Goal: Task Accomplishment & Management: Use online tool/utility

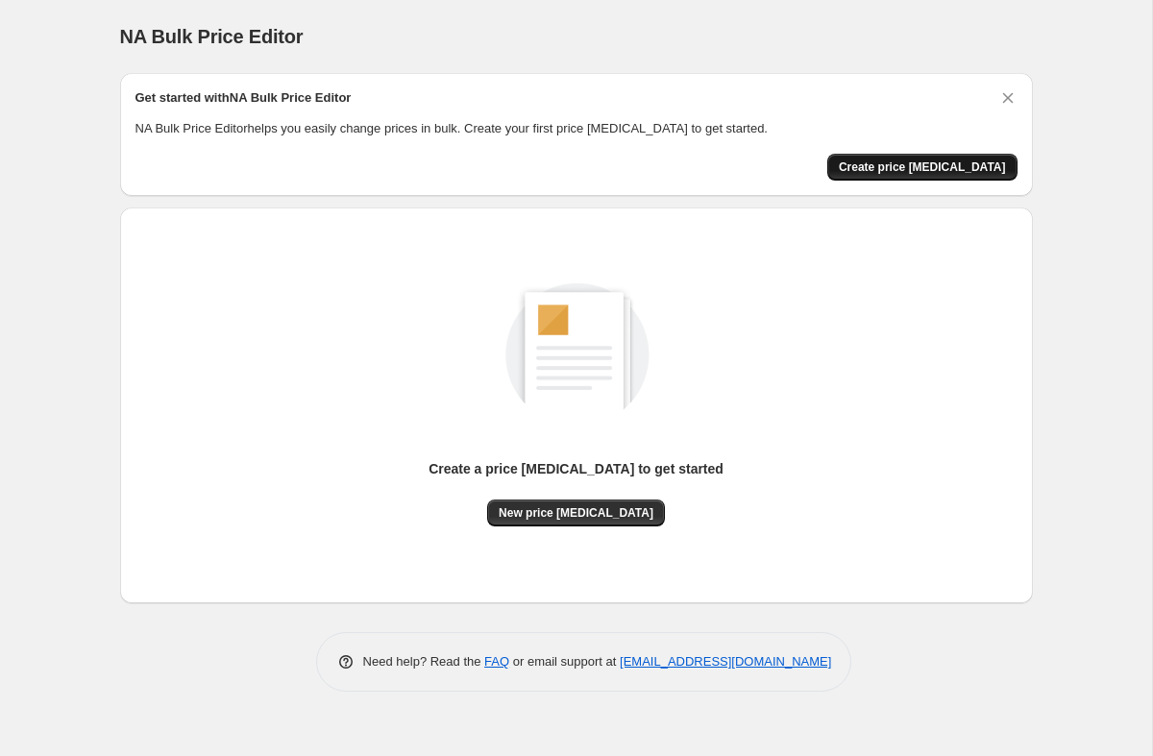
click at [941, 171] on span "Create price [MEDICAL_DATA]" at bounding box center [922, 166] width 167 height 15
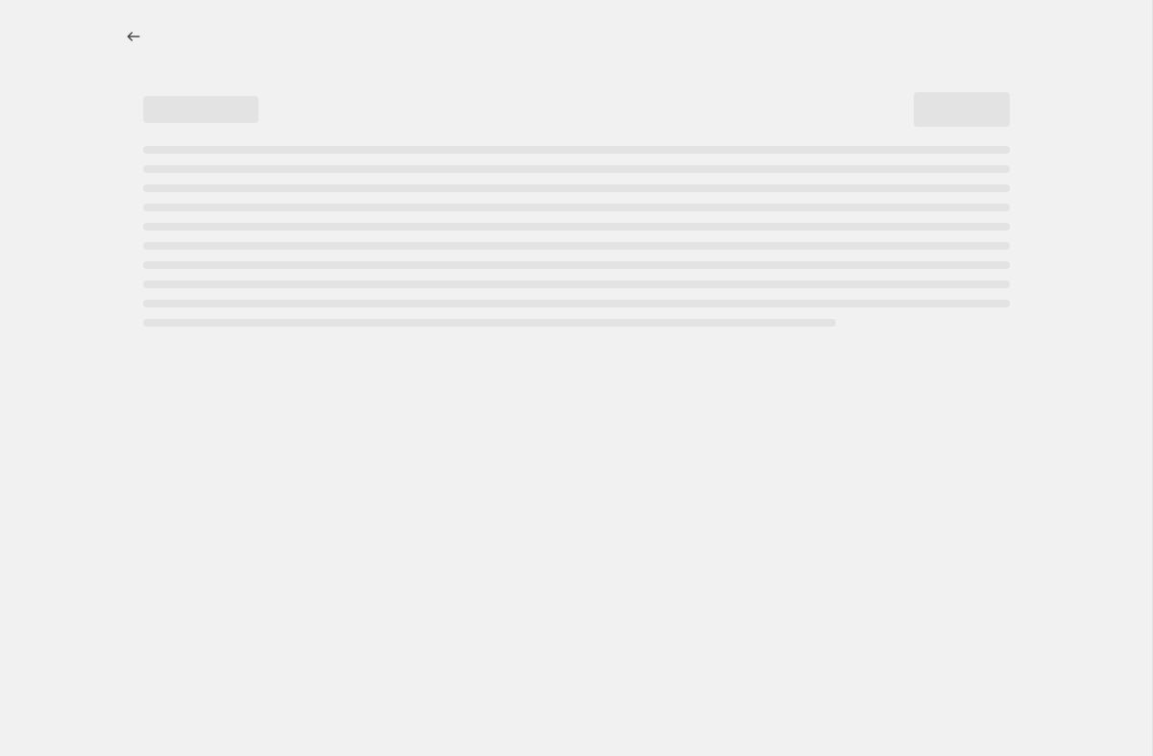
select select "percentage"
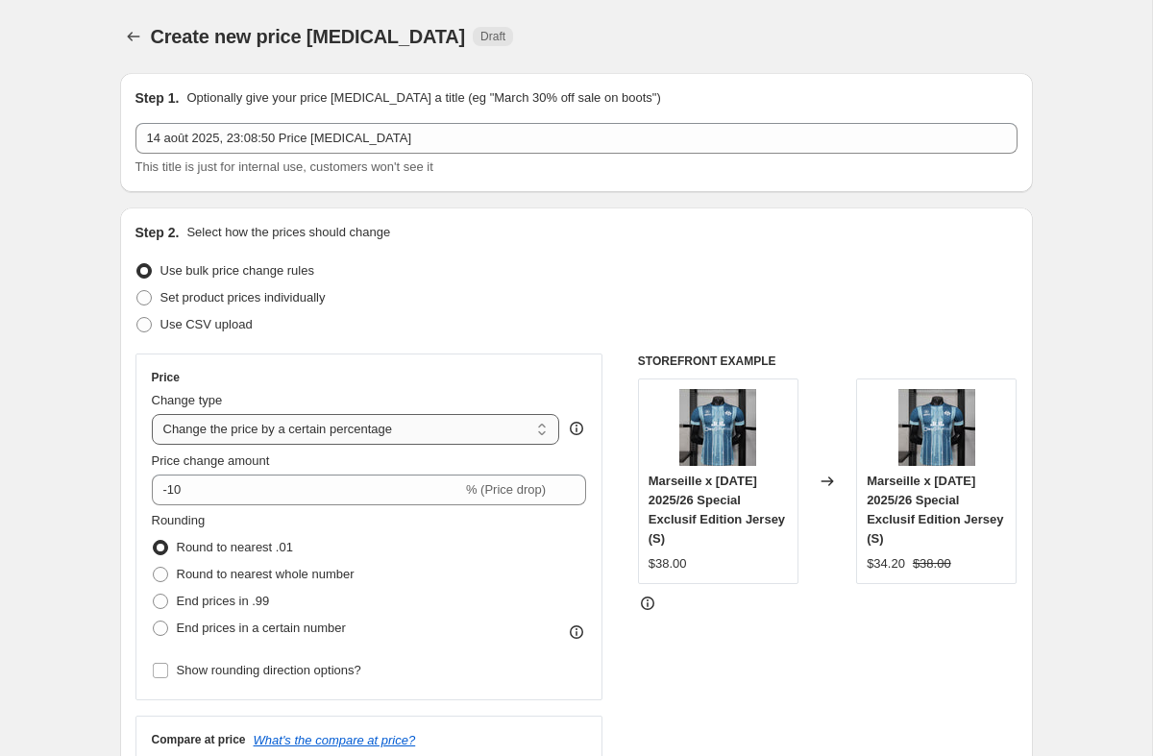
click at [436, 439] on select "Change the price to a certain amount Change the price by a certain amount Chang…" at bounding box center [356, 429] width 408 height 31
click at [152, 414] on select "Change the price to a certain amount Change the price by a certain amount Chang…" at bounding box center [356, 429] width 408 height 31
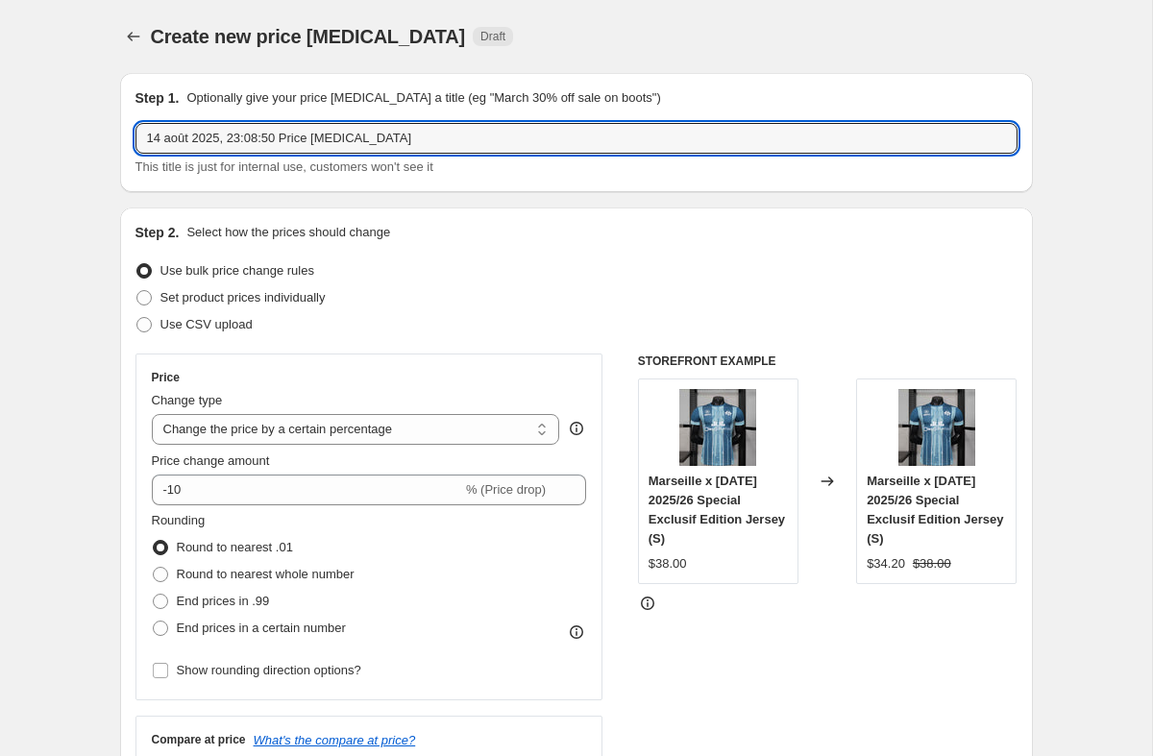
drag, startPoint x: 405, startPoint y: 142, endPoint x: 100, endPoint y: 136, distance: 305.6
type input "SCHOOL PROMOTION"
click at [393, 208] on div "Step 2. Select how the prices should change Use bulk price change rules Set pro…" at bounding box center [576, 545] width 913 height 674
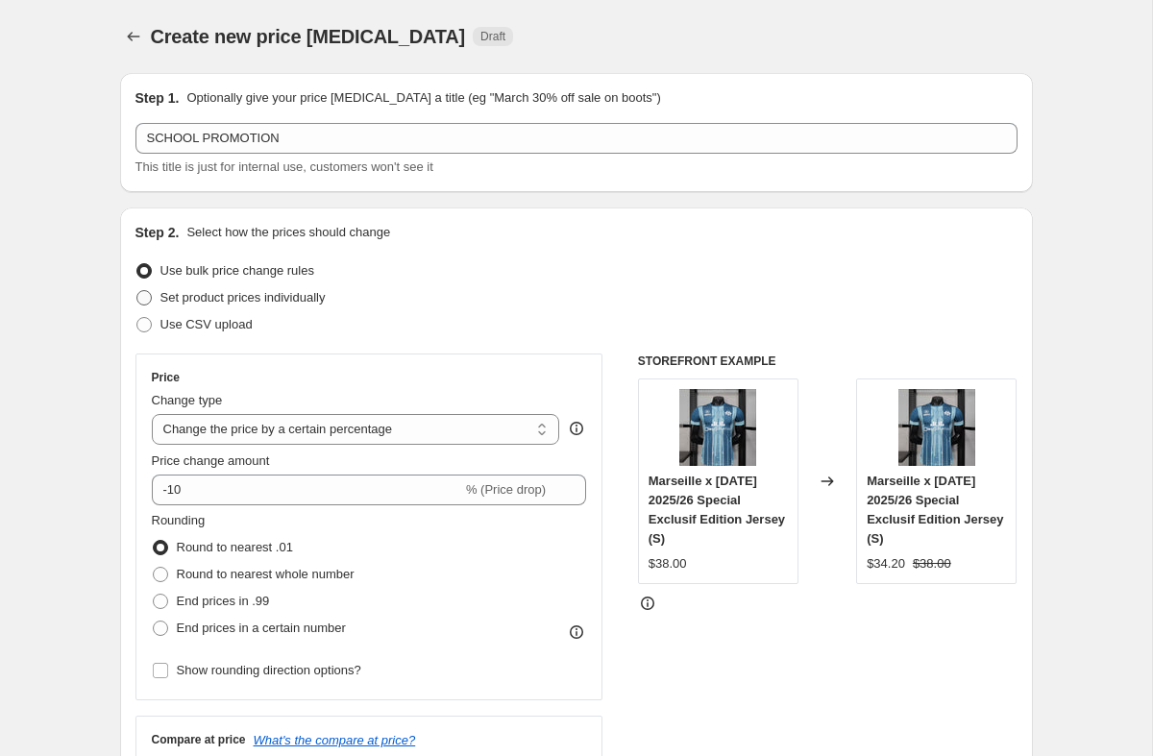
click at [141, 293] on span at bounding box center [143, 297] width 15 height 15
click at [137, 291] on input "Set product prices individually" at bounding box center [136, 290] width 1 height 1
radio input "true"
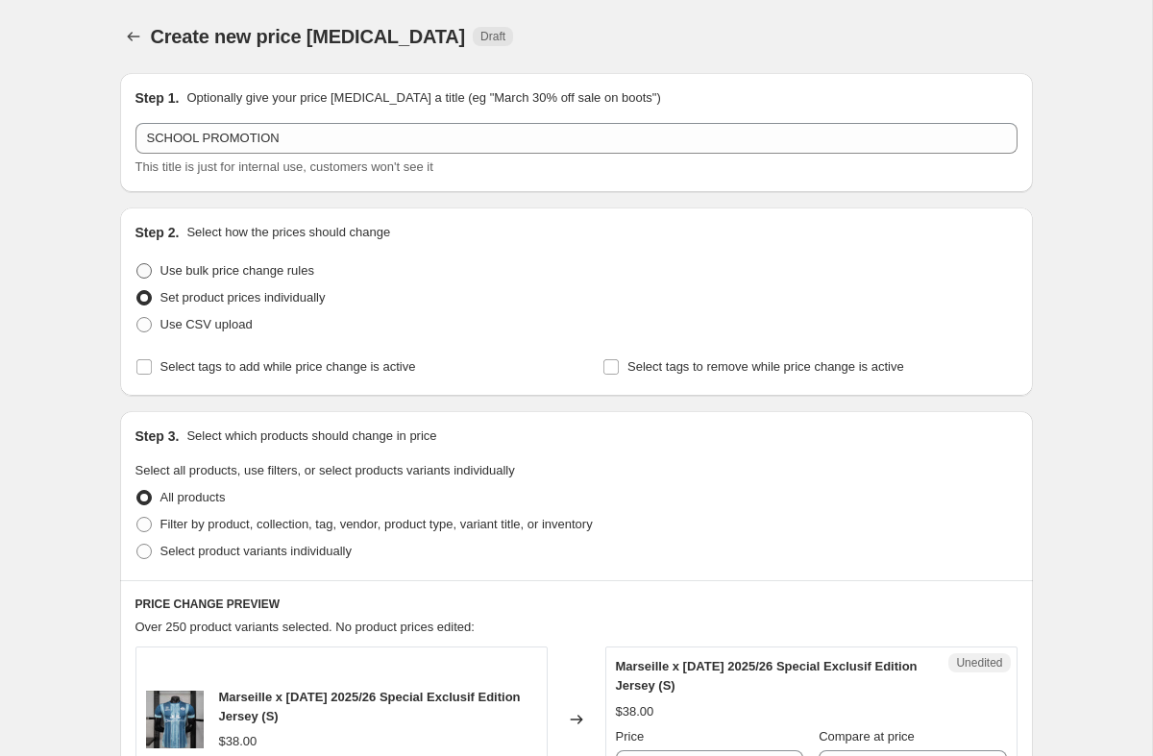
click at [148, 269] on span at bounding box center [143, 270] width 15 height 15
click at [137, 264] on input "Use bulk price change rules" at bounding box center [136, 263] width 1 height 1
radio input "true"
select select "percentage"
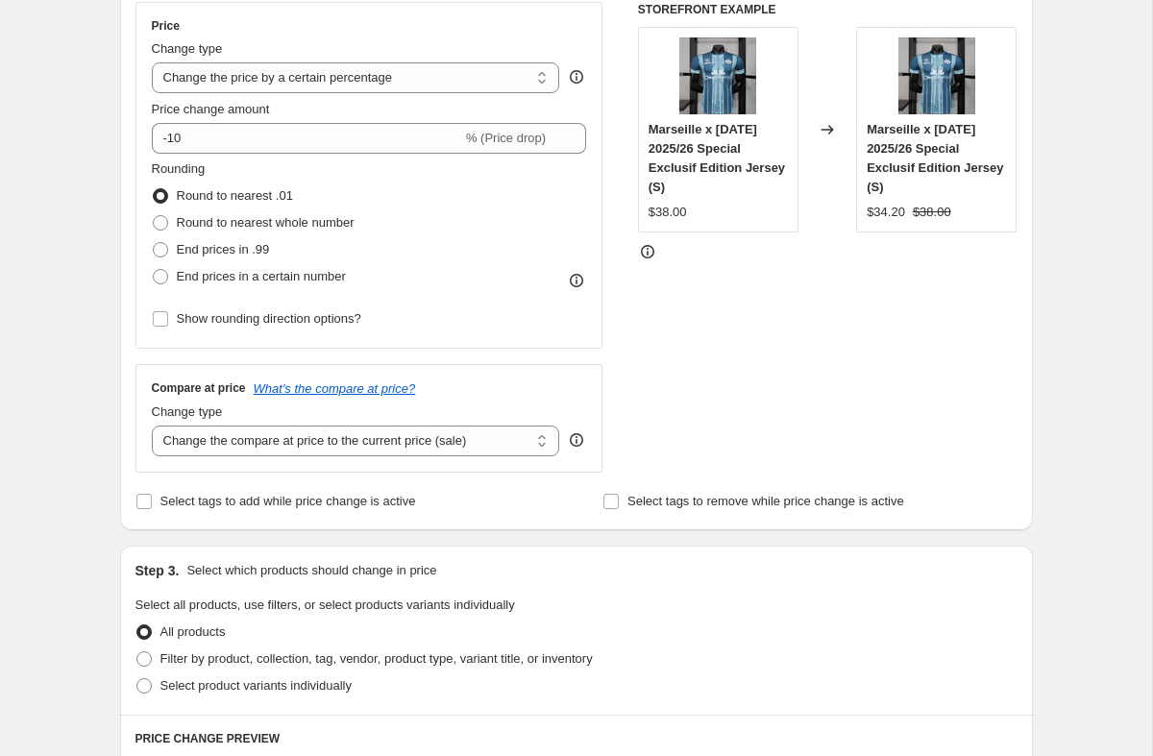
scroll to position [472, 0]
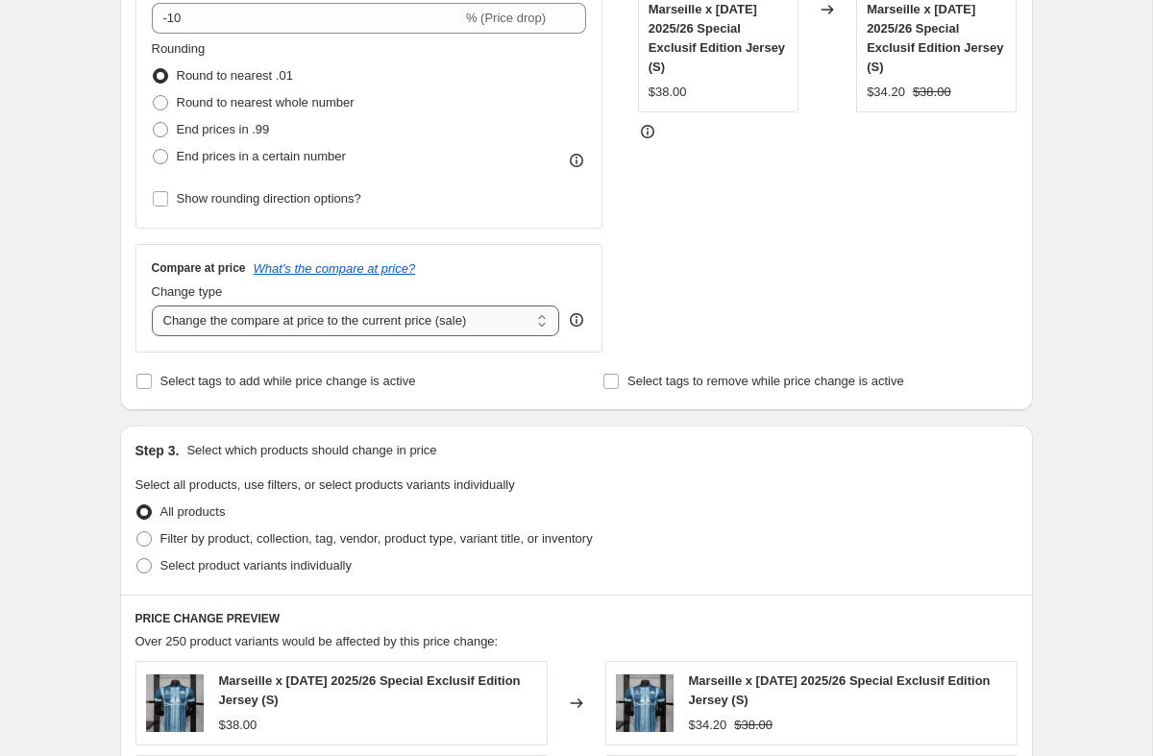
click at [354, 318] on select "Change the compare at price to the current price (sale) Change the compare at p…" at bounding box center [356, 321] width 408 height 31
click at [152, 306] on select "Change the compare at price to the current price (sale) Change the compare at p…" at bounding box center [356, 321] width 408 height 31
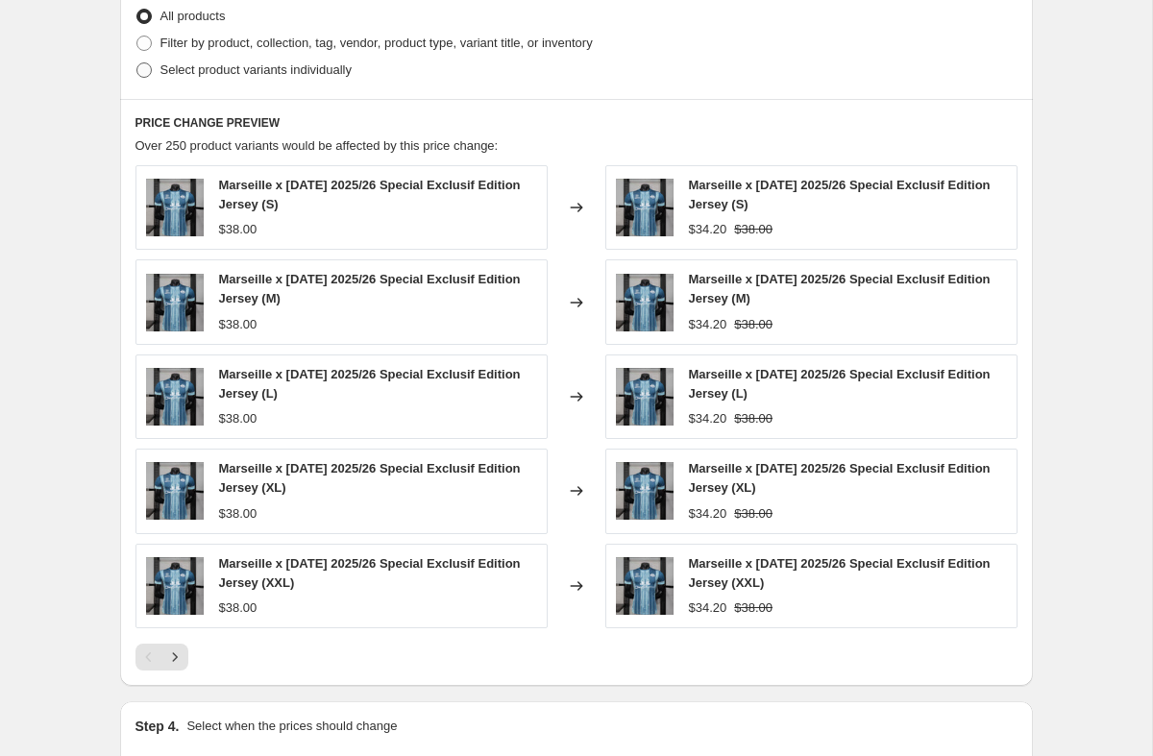
scroll to position [1138, 0]
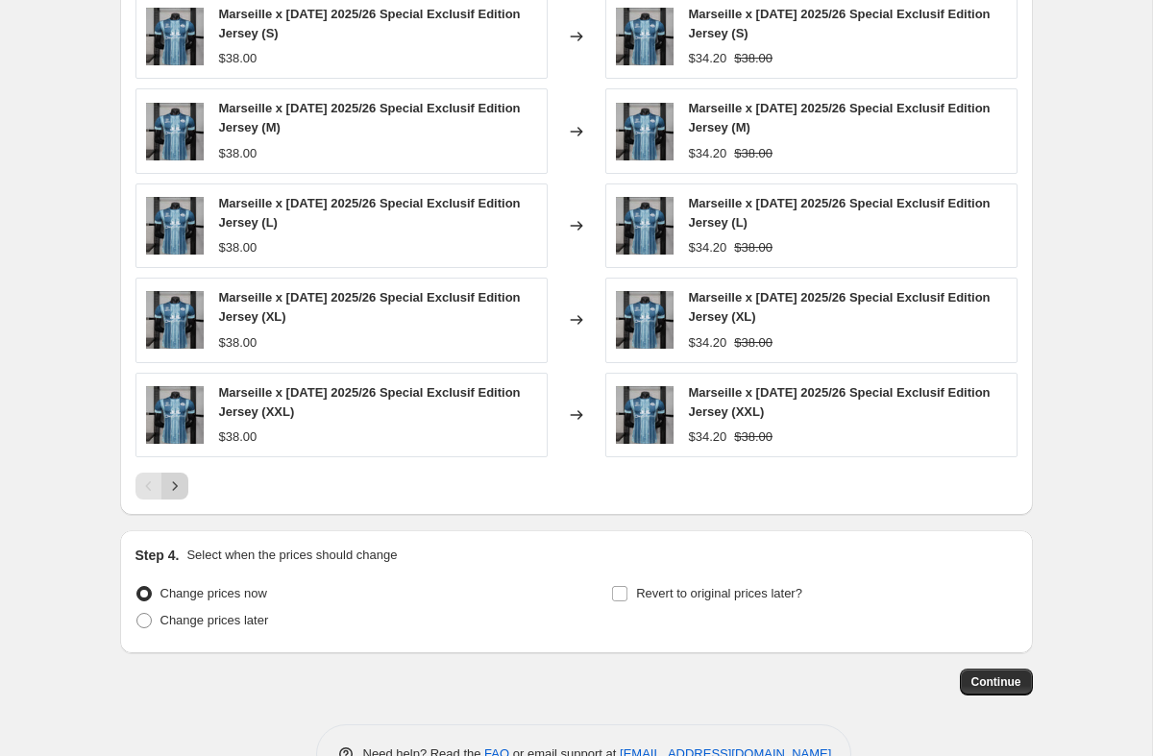
click at [168, 486] on icon "Next" at bounding box center [174, 486] width 19 height 19
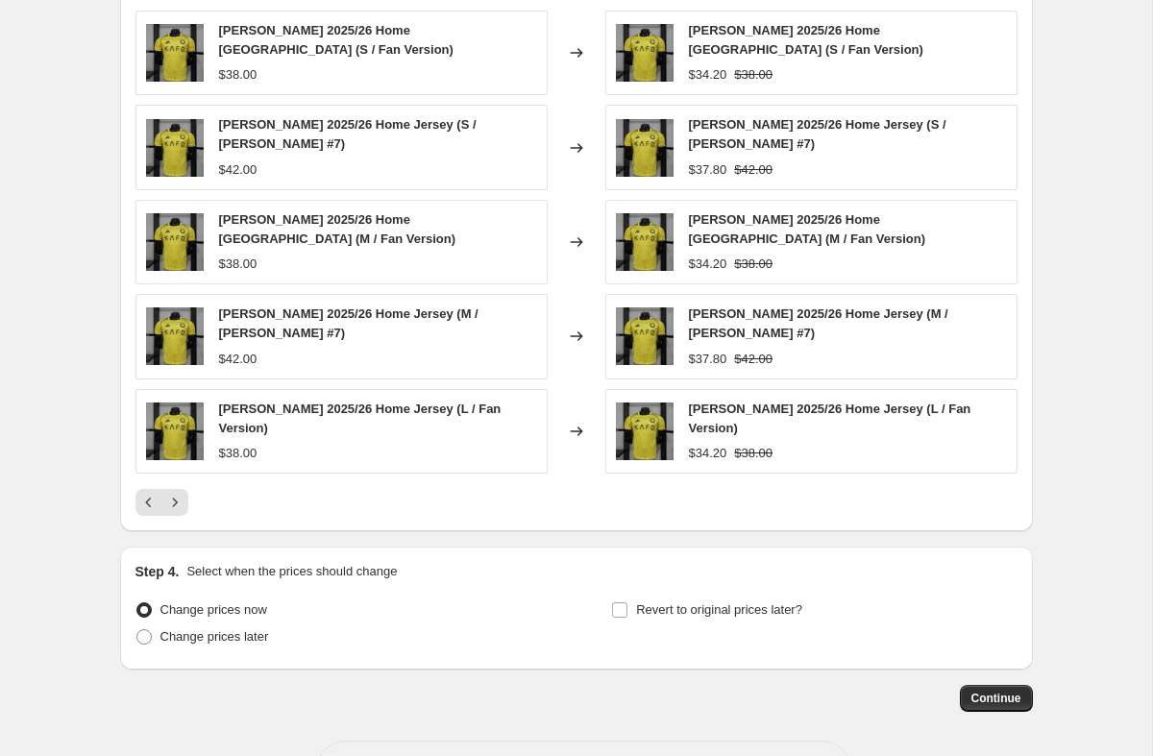
scroll to position [1164, 0]
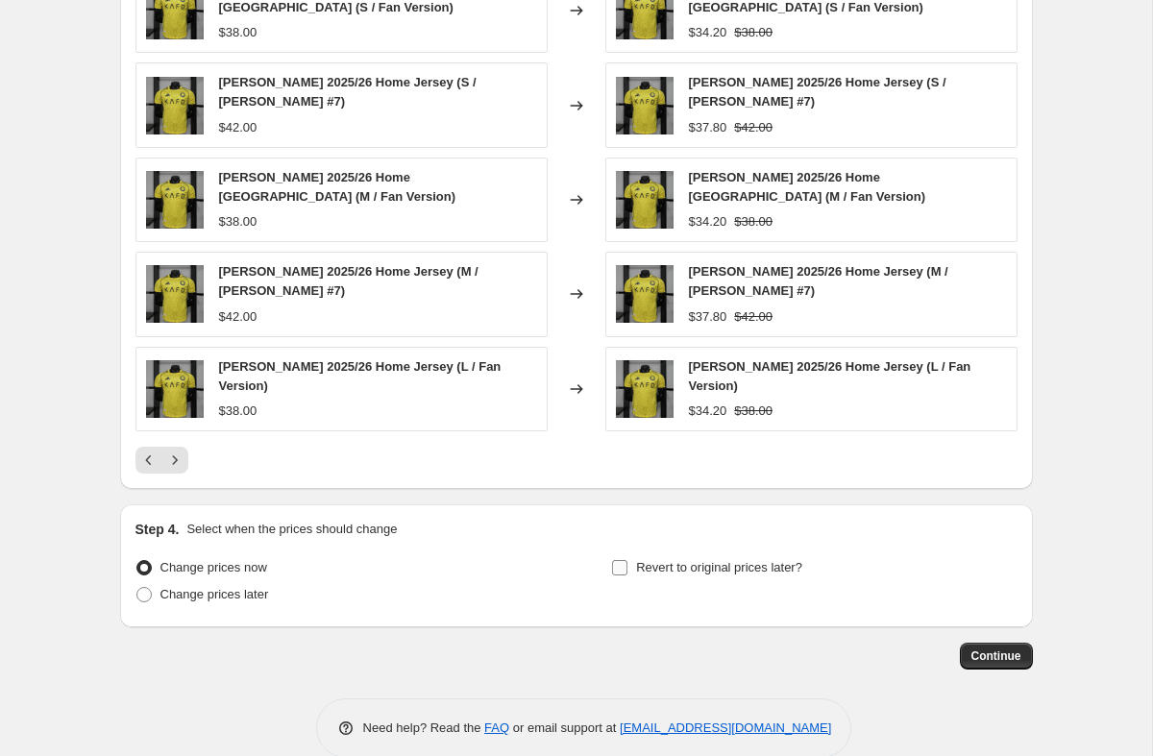
click at [624, 560] on input "Revert to original prices later?" at bounding box center [619, 567] width 15 height 15
checkbox input "true"
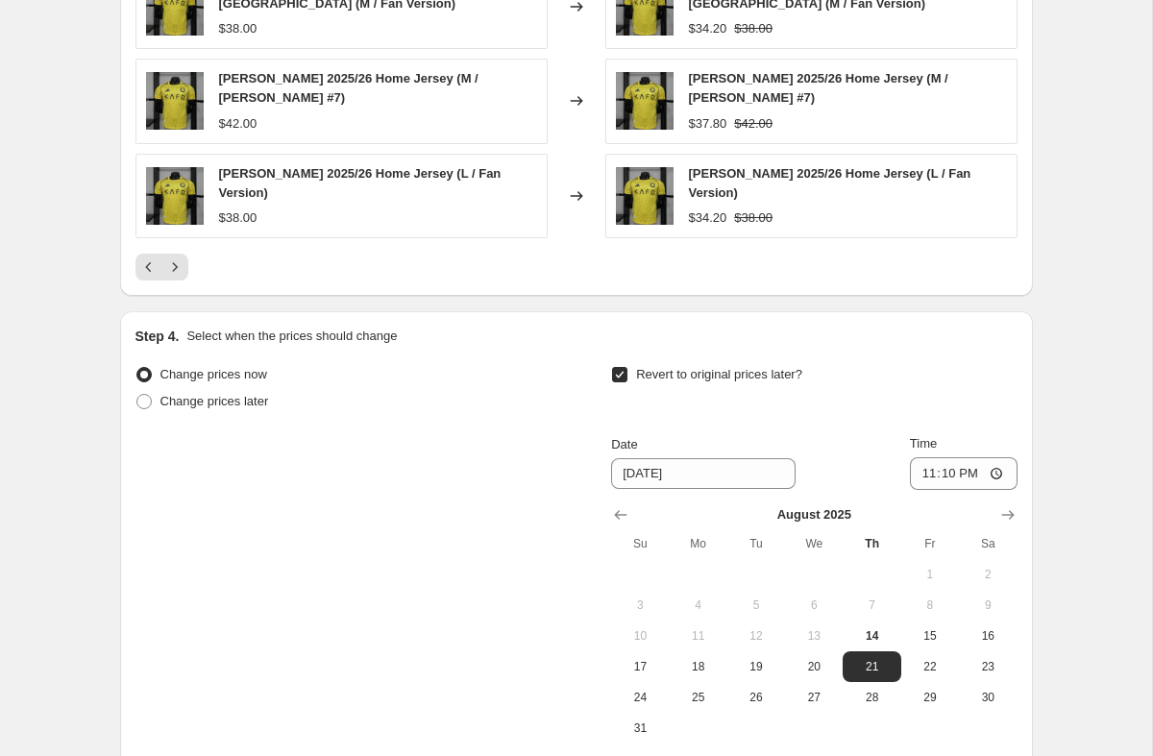
scroll to position [1369, 0]
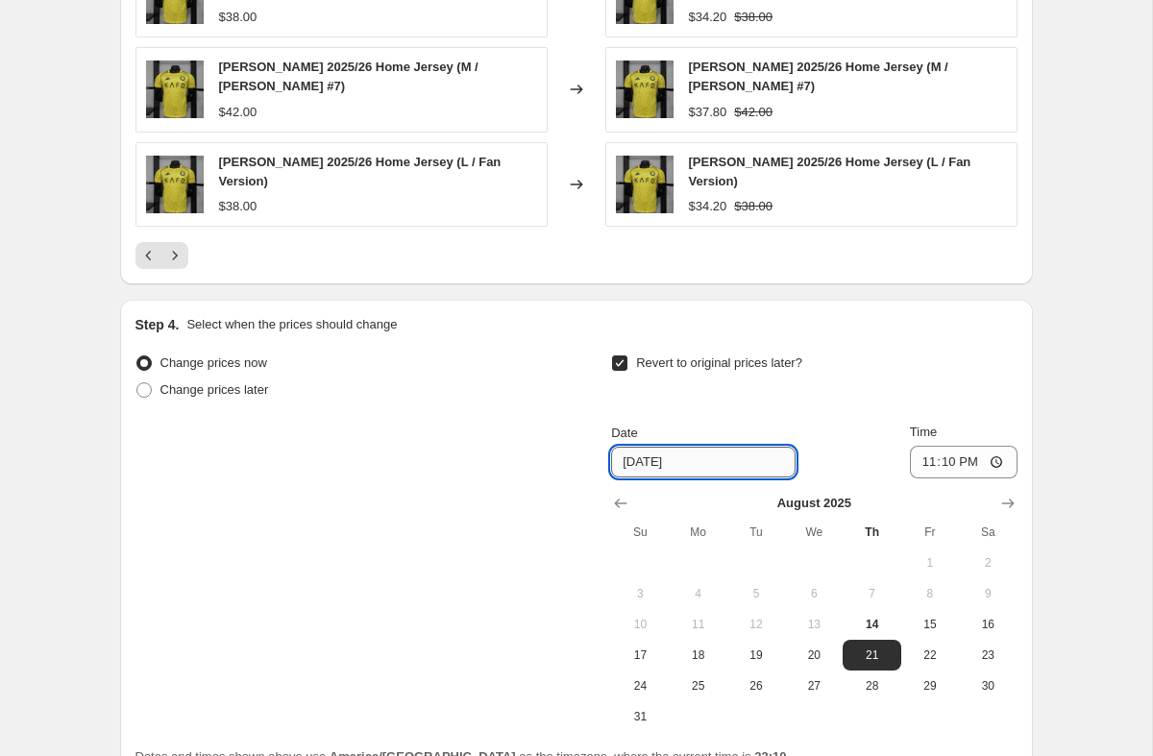
click at [685, 447] on input "8/21/2025" at bounding box center [703, 462] width 184 height 31
click at [797, 648] on span "20" at bounding box center [814, 655] width 42 height 15
type input "8/20/2025"
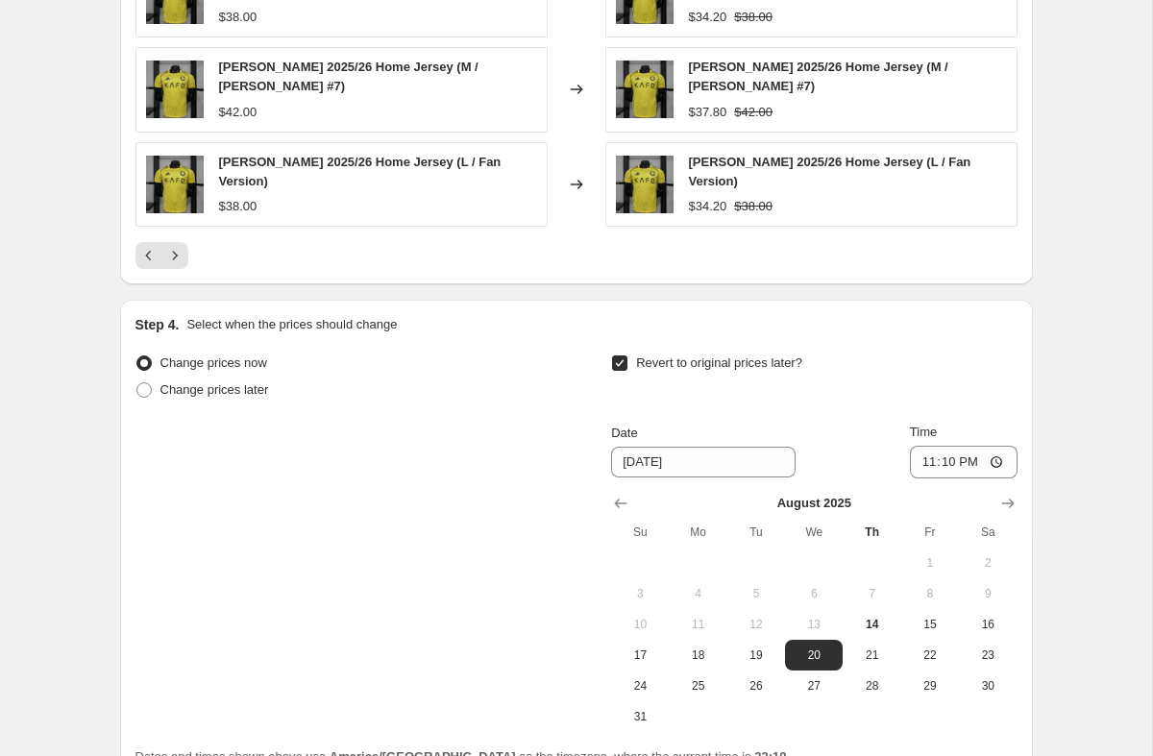
scroll to position [1524, 0]
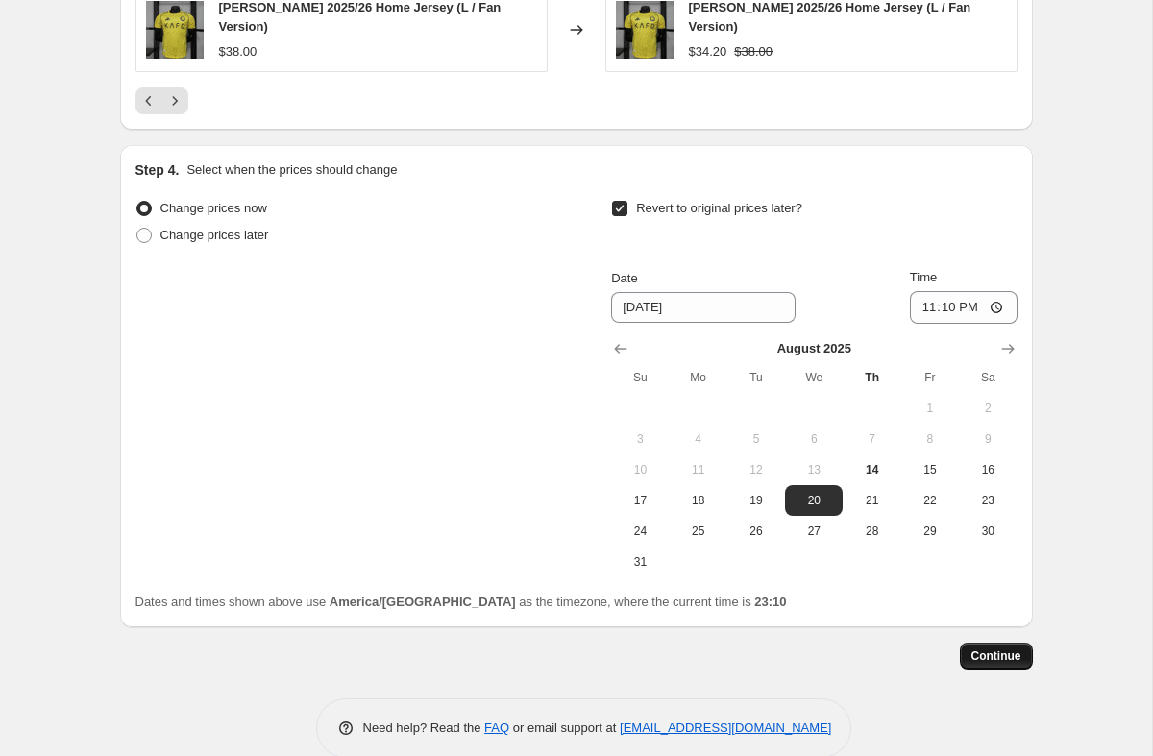
click at [977, 643] on button "Continue" at bounding box center [996, 656] width 73 height 27
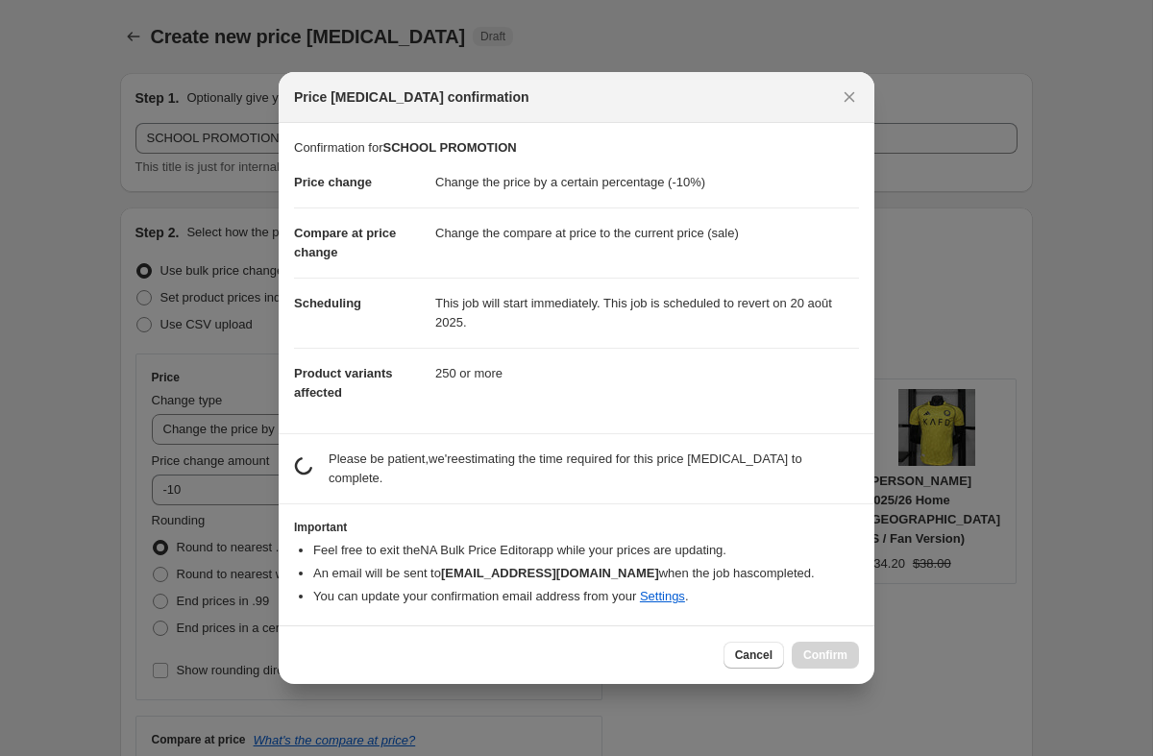
scroll to position [0, 0]
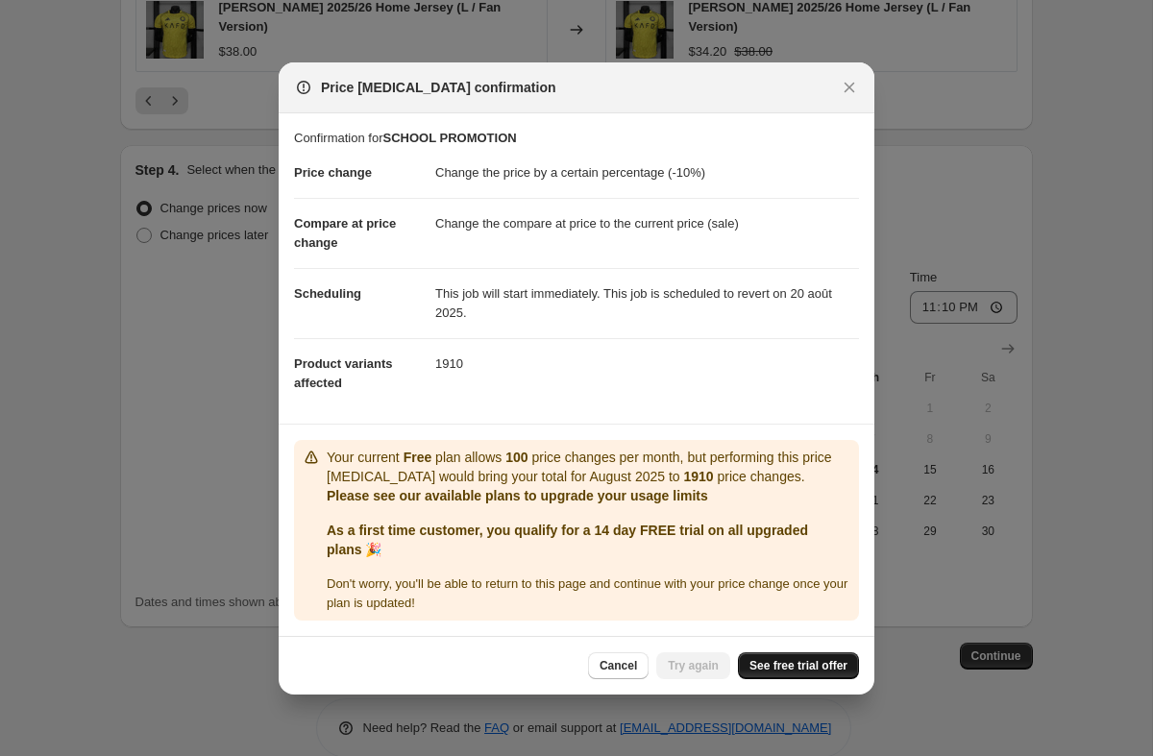
click at [791, 670] on span "See free trial offer" at bounding box center [798, 665] width 98 height 15
click at [607, 663] on span "Cancel" at bounding box center [618, 665] width 37 height 15
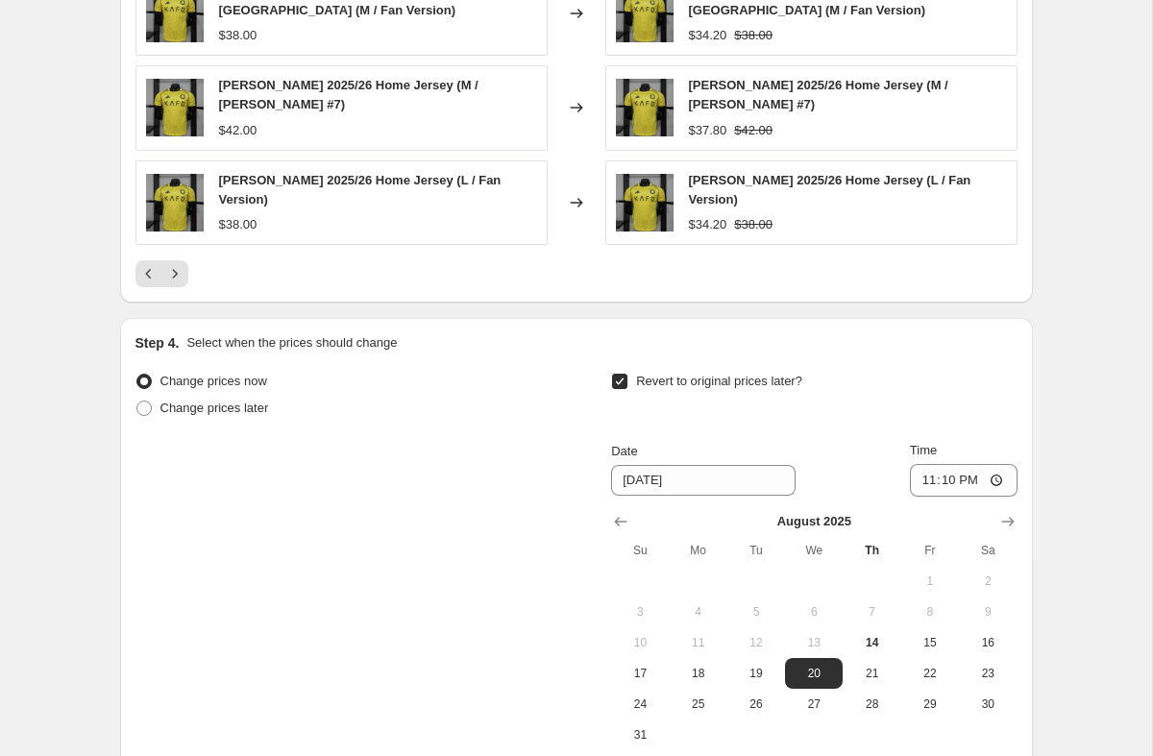
scroll to position [1524, 0]
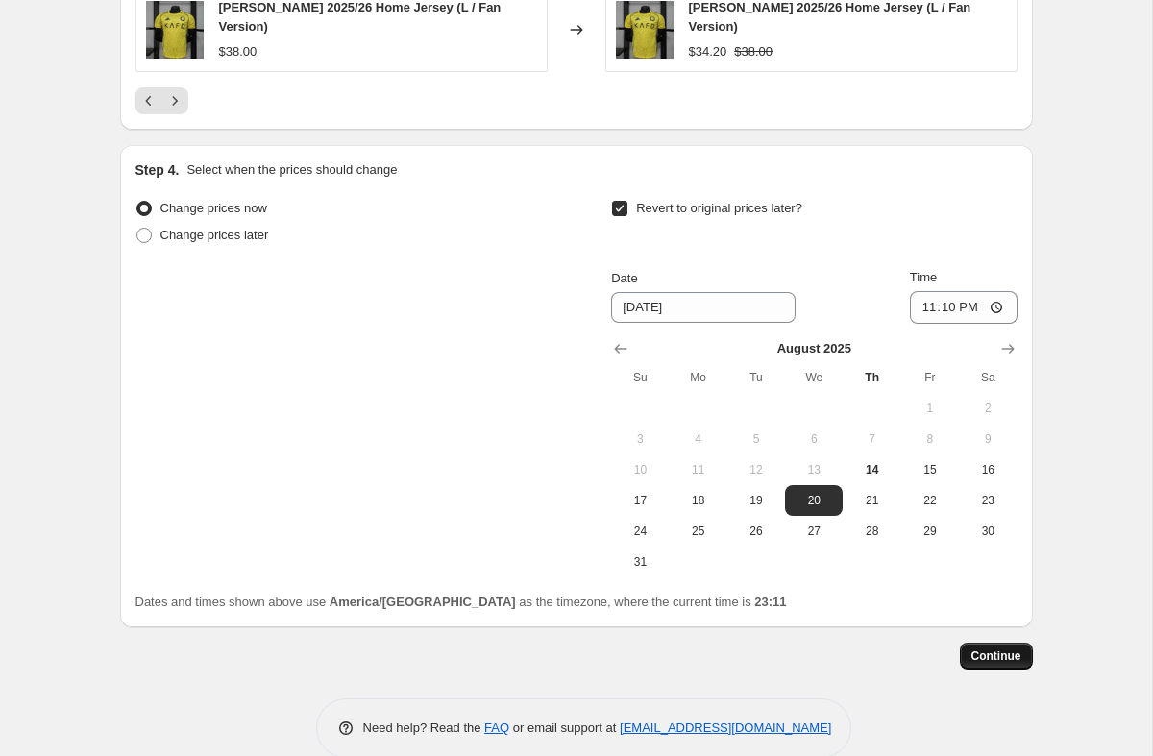
click at [985, 643] on button "Continue" at bounding box center [996, 656] width 73 height 27
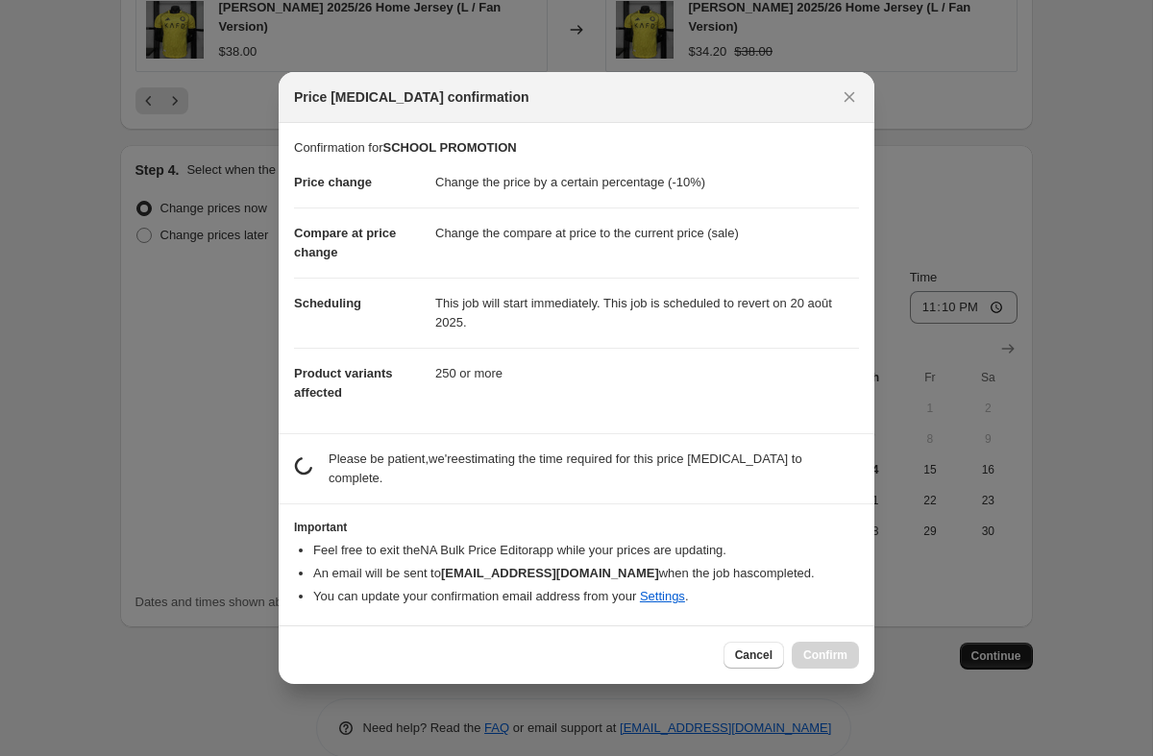
scroll to position [0, 0]
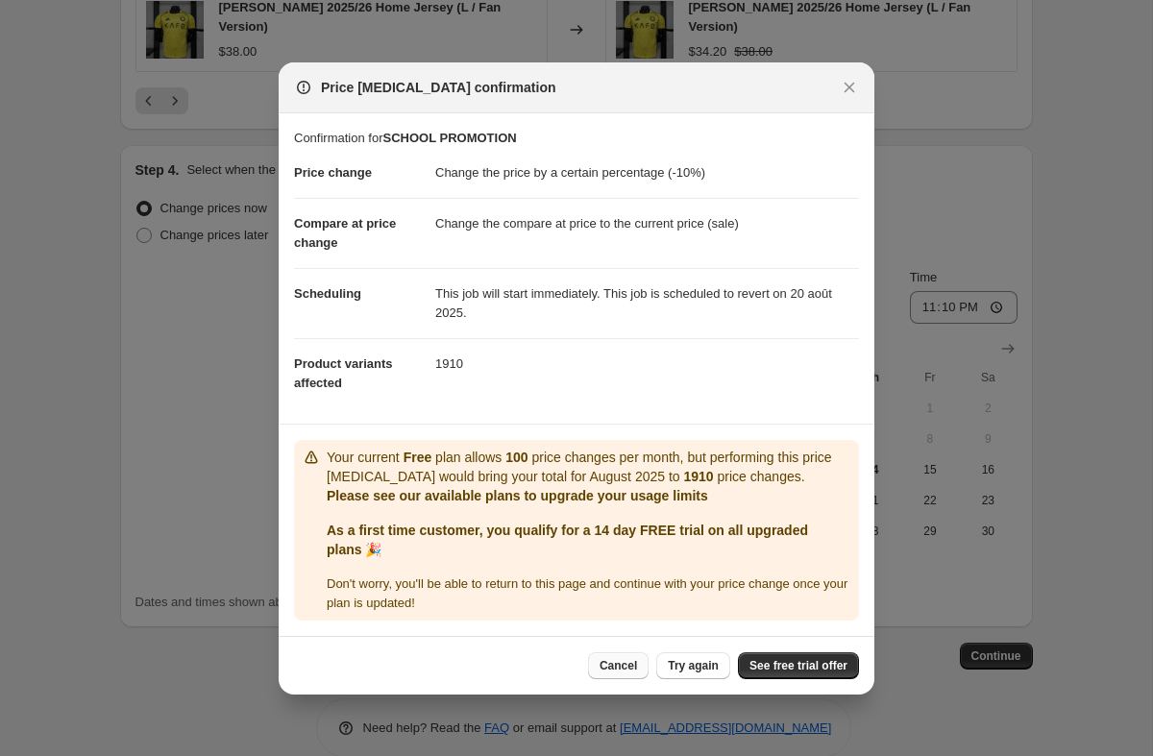
click at [608, 669] on span "Cancel" at bounding box center [618, 665] width 37 height 15
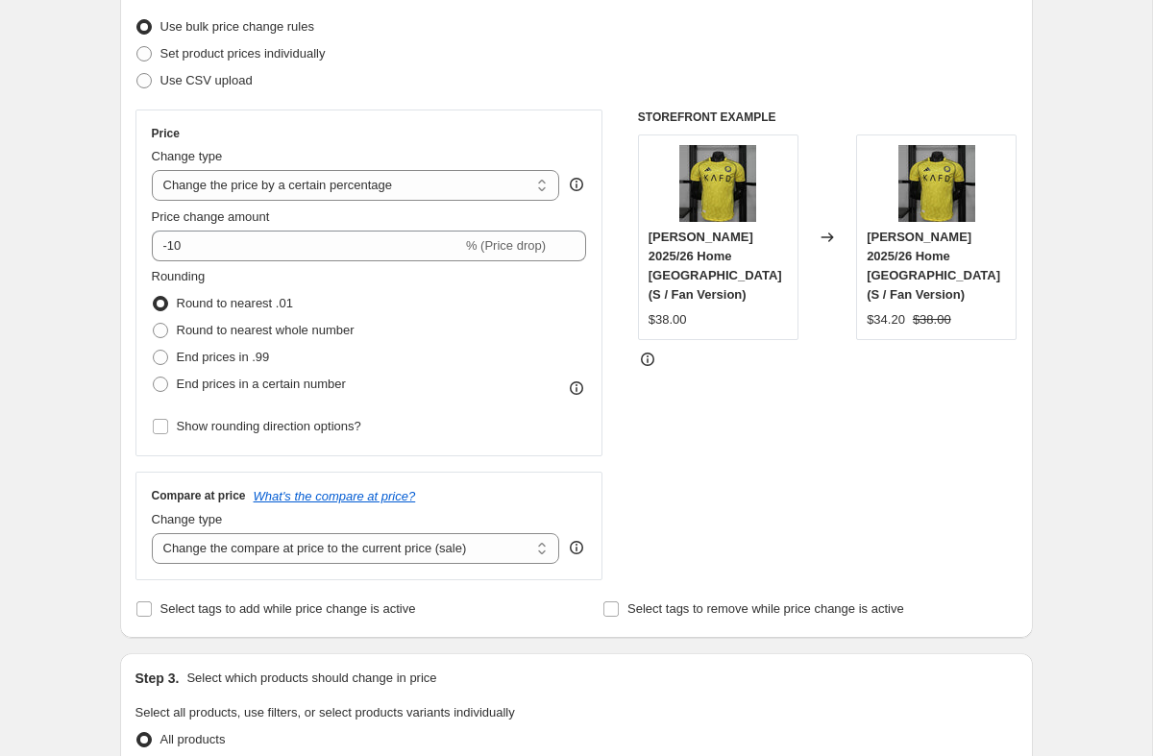
scroll to position [154, 0]
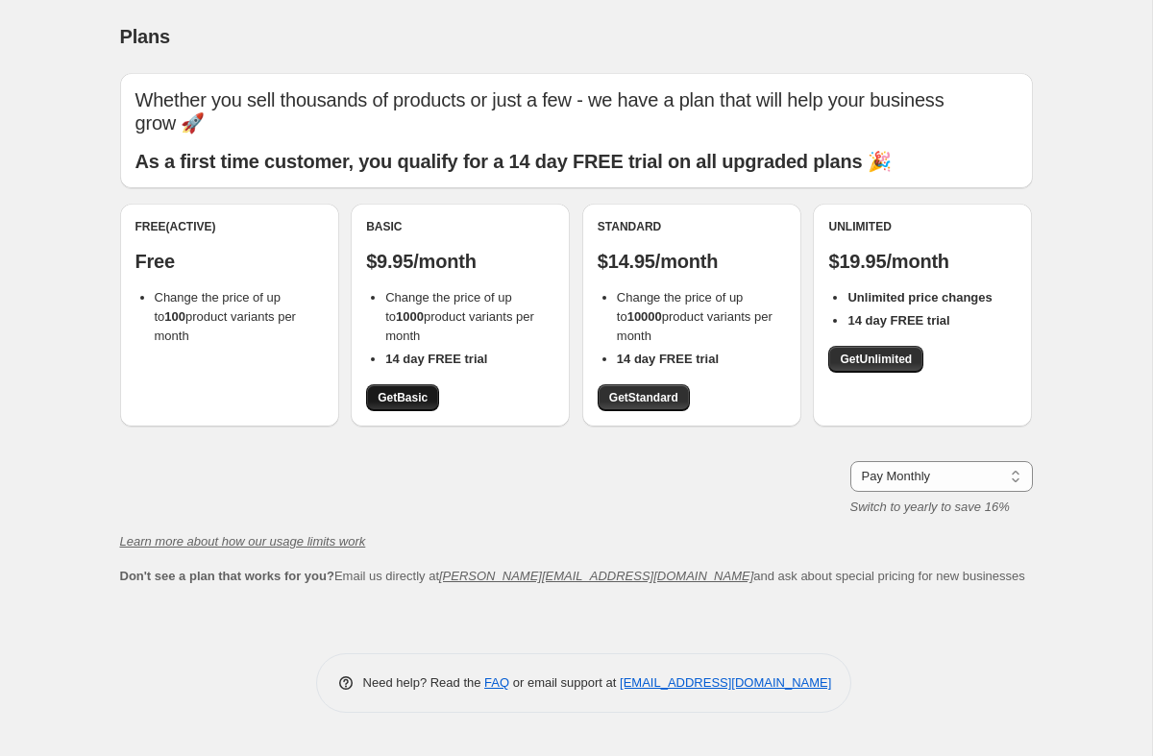
click at [412, 390] on span "Get Basic" at bounding box center [403, 397] width 50 height 15
